Goal: Task Accomplishment & Management: Use online tool/utility

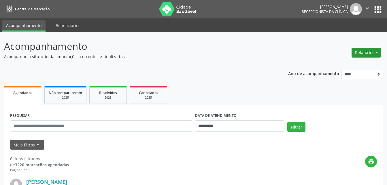
click at [366, 56] on button "Relatórios" at bounding box center [366, 53] width 29 height 10
click at [347, 65] on link "Agendamentos" at bounding box center [351, 65] width 62 height 8
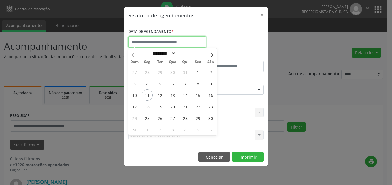
click at [187, 44] on input "text" at bounding box center [167, 42] width 78 height 12
click at [172, 95] on span "13" at bounding box center [172, 95] width 11 height 11
type input "**********"
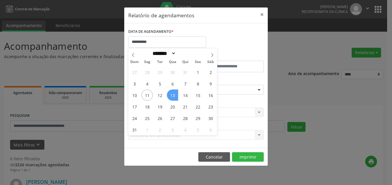
click at [172, 95] on span "13" at bounding box center [172, 95] width 11 height 11
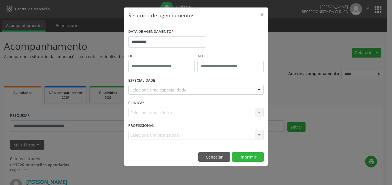
click at [185, 90] on div "Seleciona uma especialidade" at bounding box center [196, 90] width 136 height 10
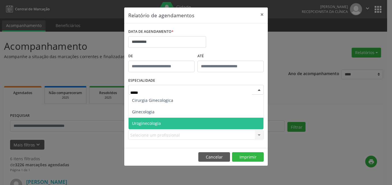
type input "******"
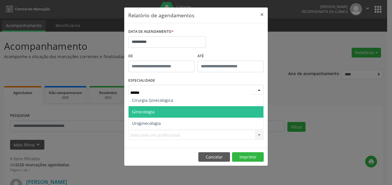
click at [157, 109] on span "Ginecologia" at bounding box center [196, 112] width 135 height 12
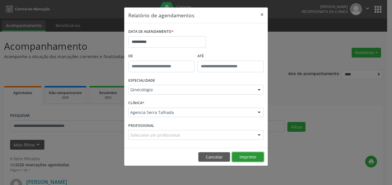
click at [251, 157] on button "Imprimir" at bounding box center [248, 158] width 32 height 10
click at [262, 16] on button "×" at bounding box center [262, 14] width 12 height 14
